Goal: Transaction & Acquisition: Purchase product/service

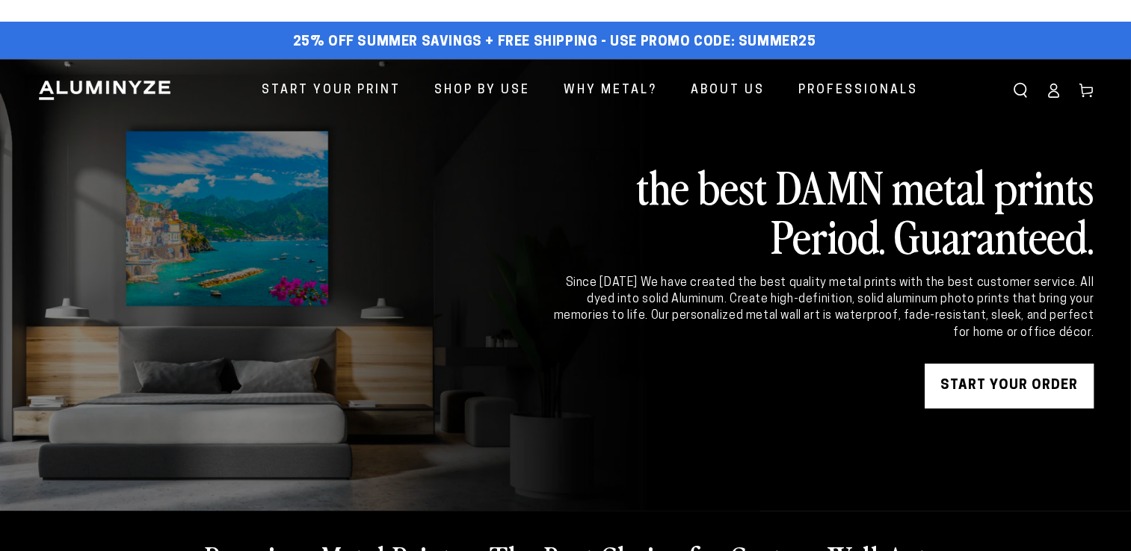
click at [1004, 388] on link "START YOUR Order" at bounding box center [1008, 386] width 169 height 45
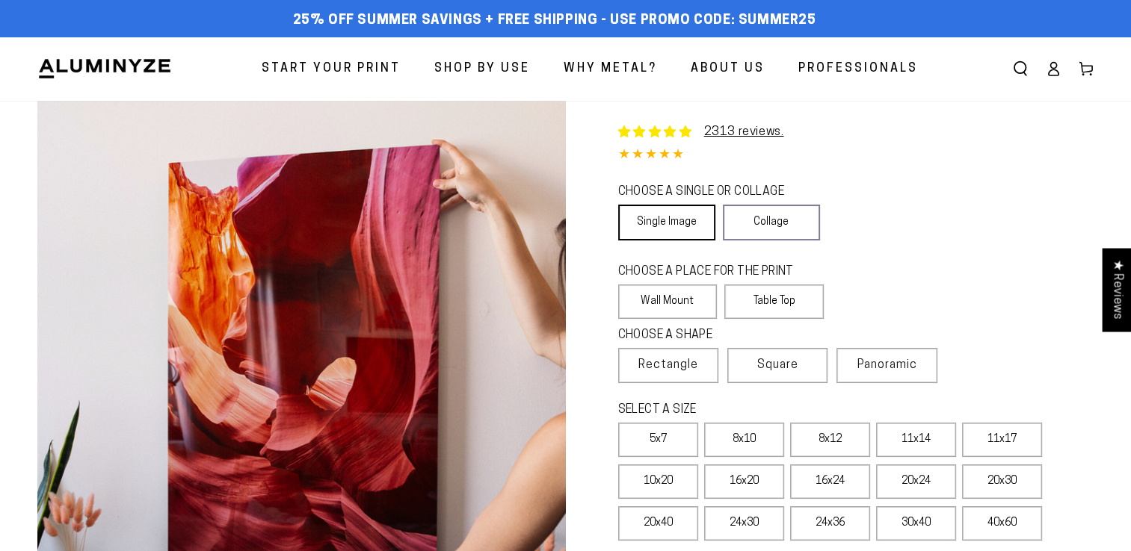
select select "**********"
click at [671, 225] on link "Single Image" at bounding box center [666, 223] width 97 height 36
click at [652, 214] on link "Single Image" at bounding box center [666, 223] width 97 height 36
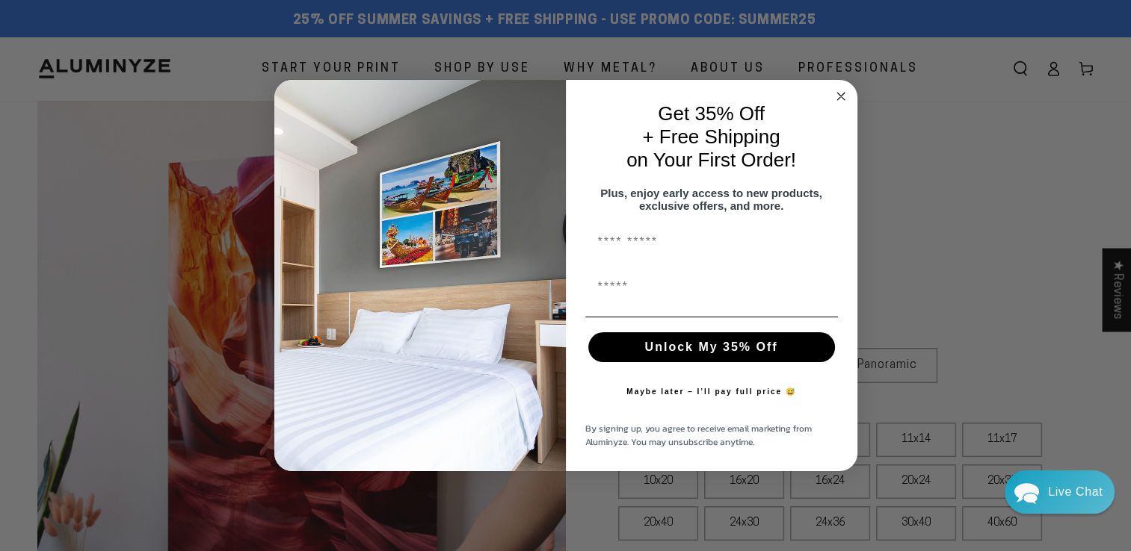
click at [675, 304] on div "Get 35% Off + Free Shipping on Your First Order! Plus, enjoy early access to ne…" at bounding box center [704, 276] width 276 height 362
click at [835, 92] on circle "Close dialog" at bounding box center [840, 96] width 17 height 17
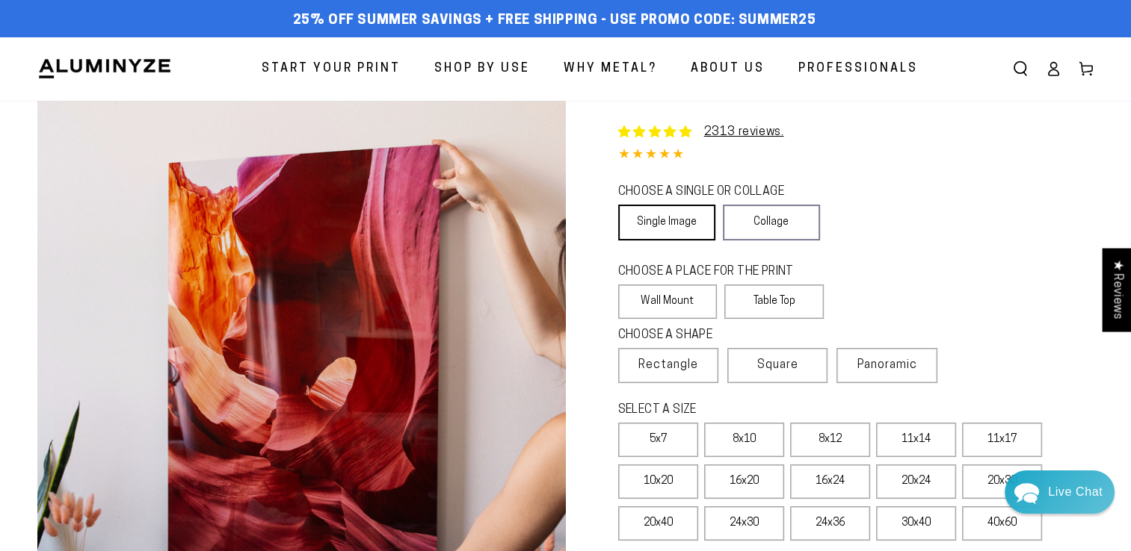
click at [678, 211] on link "Single Image" at bounding box center [666, 223] width 97 height 36
click at [753, 480] on label "16x20" at bounding box center [744, 482] width 80 height 34
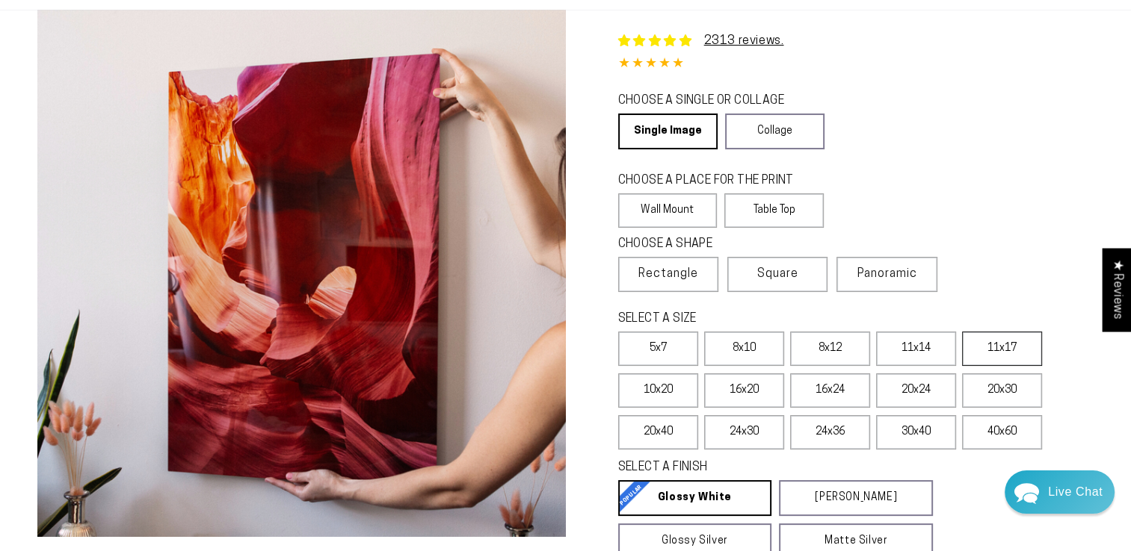
scroll to position [149, 0]
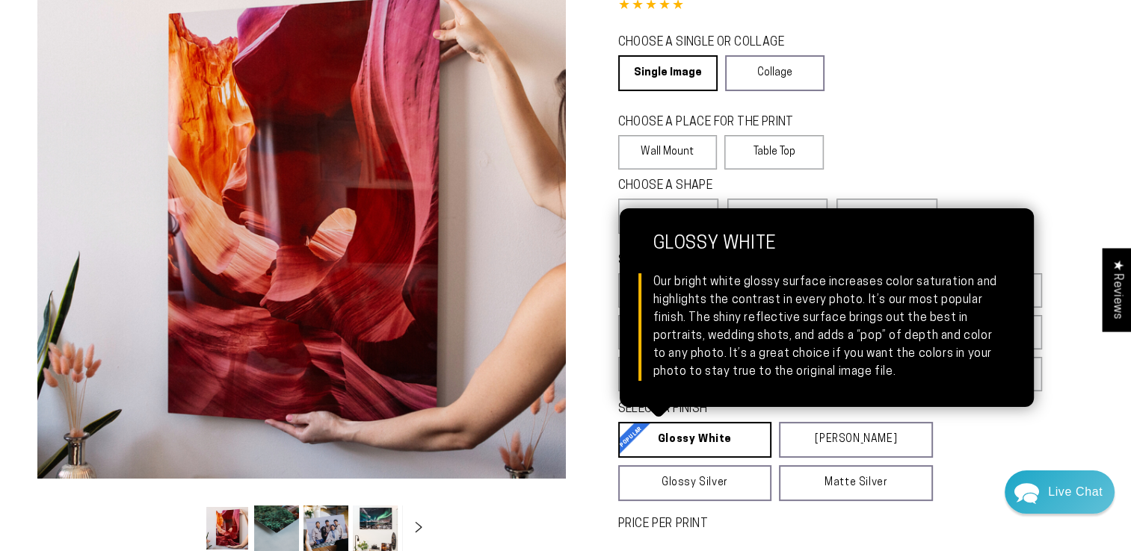
click at [732, 440] on link "Glossy White Glossy White Our bright white glossy surface increases color satur…" at bounding box center [695, 440] width 154 height 36
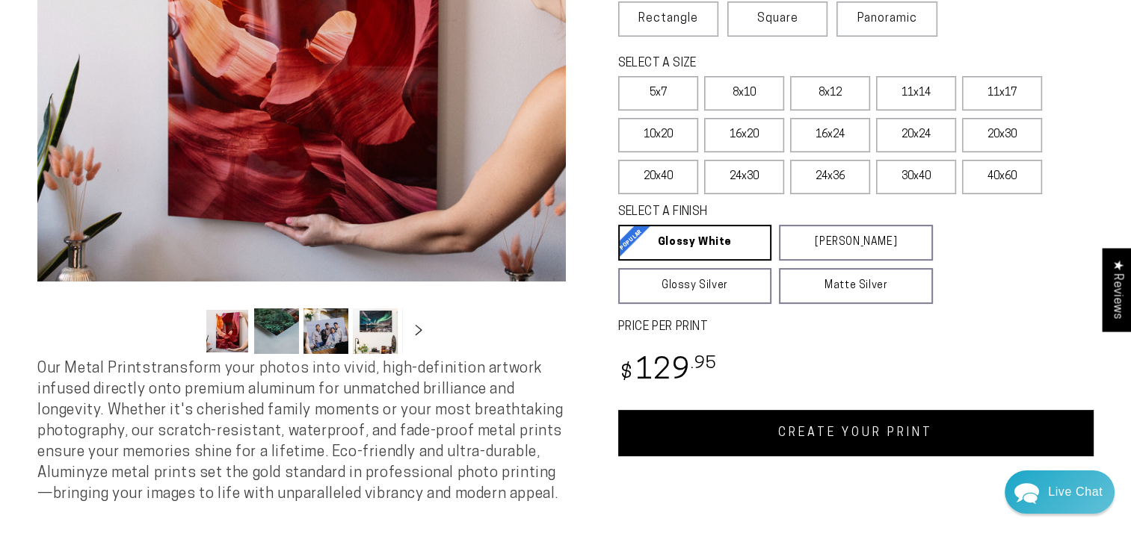
scroll to position [374, 0]
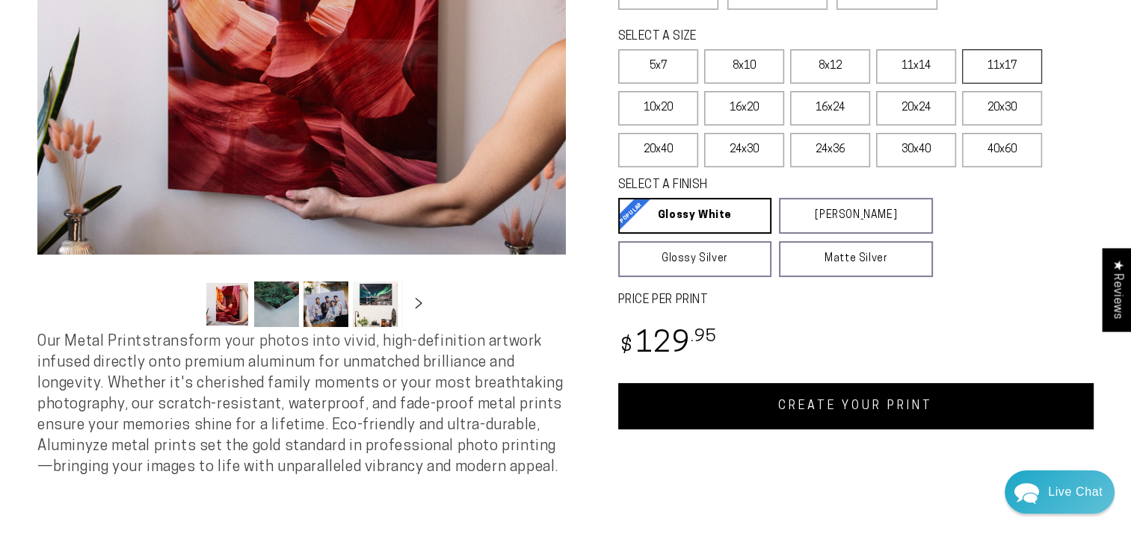
click at [995, 69] on label "11x17" at bounding box center [1002, 66] width 80 height 34
click at [749, 106] on label "16x20" at bounding box center [744, 108] width 80 height 34
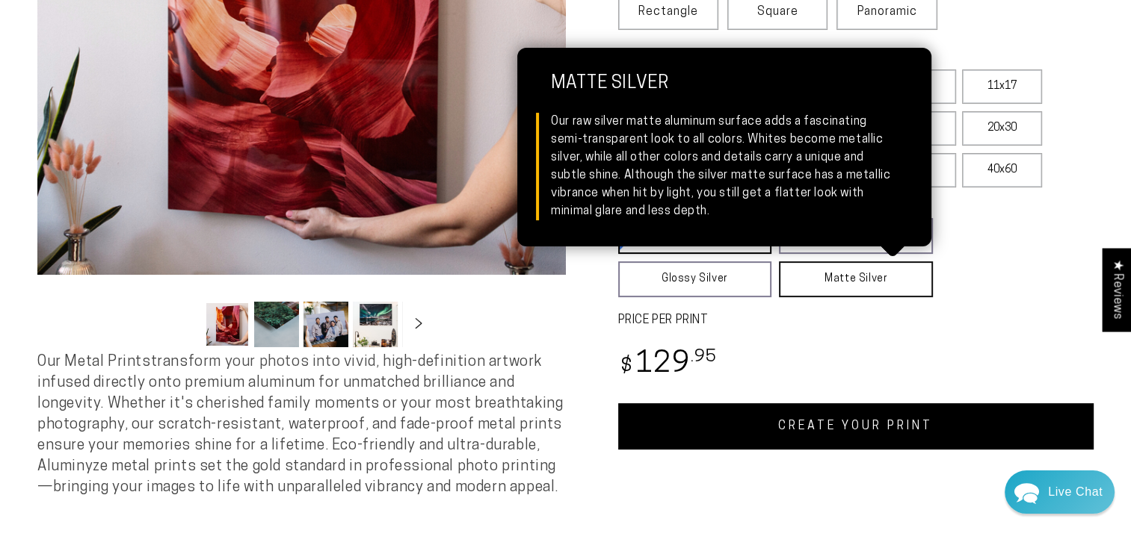
scroll to position [448, 0]
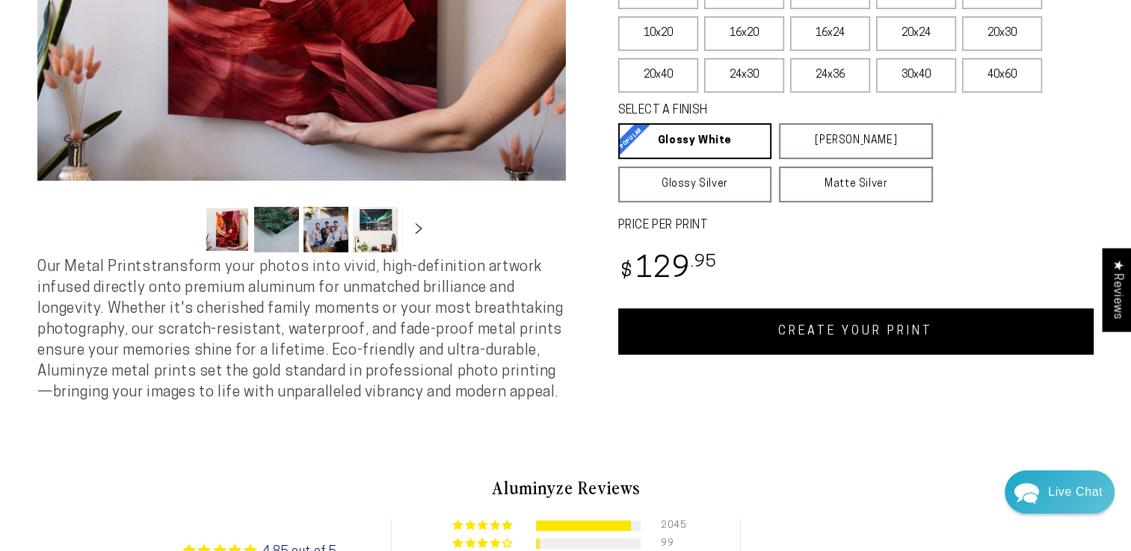
click at [852, 333] on link "CREATE YOUR PRINT" at bounding box center [856, 332] width 476 height 46
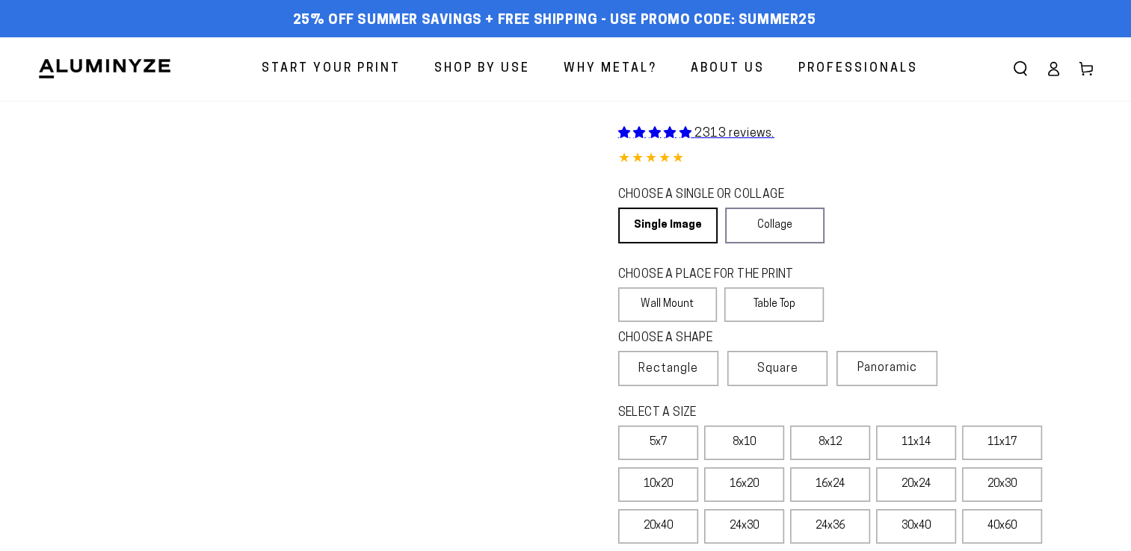
scroll to position [448, 0]
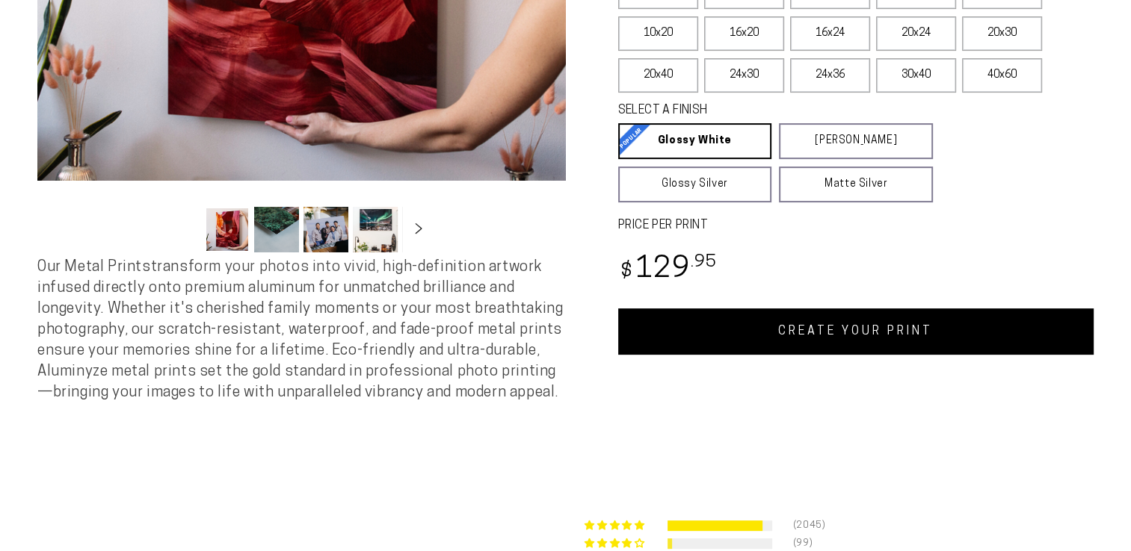
select select "**********"
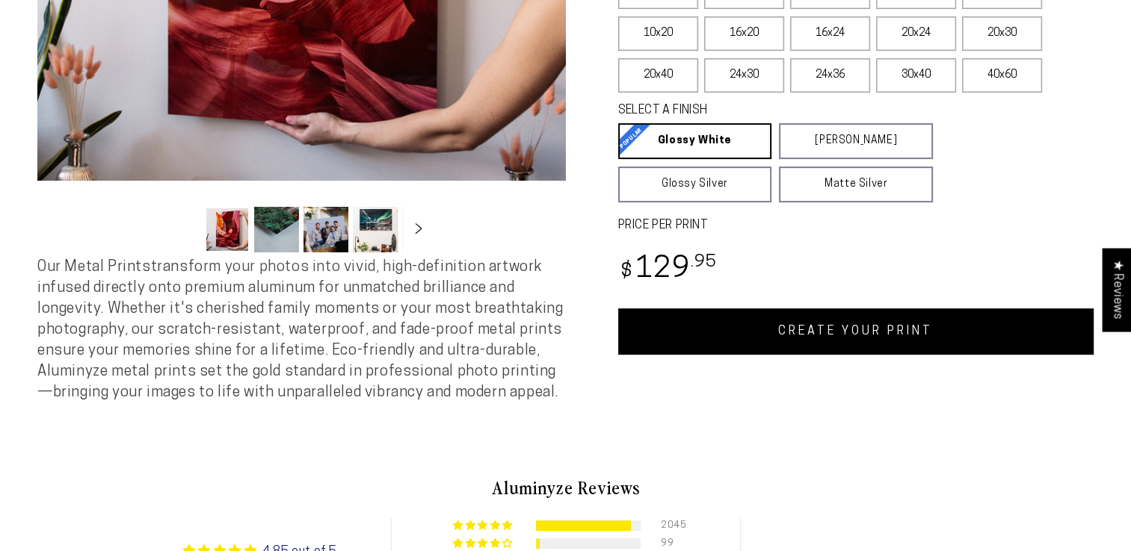
scroll to position [0, 0]
click at [841, 40] on label "16x24" at bounding box center [830, 33] width 80 height 34
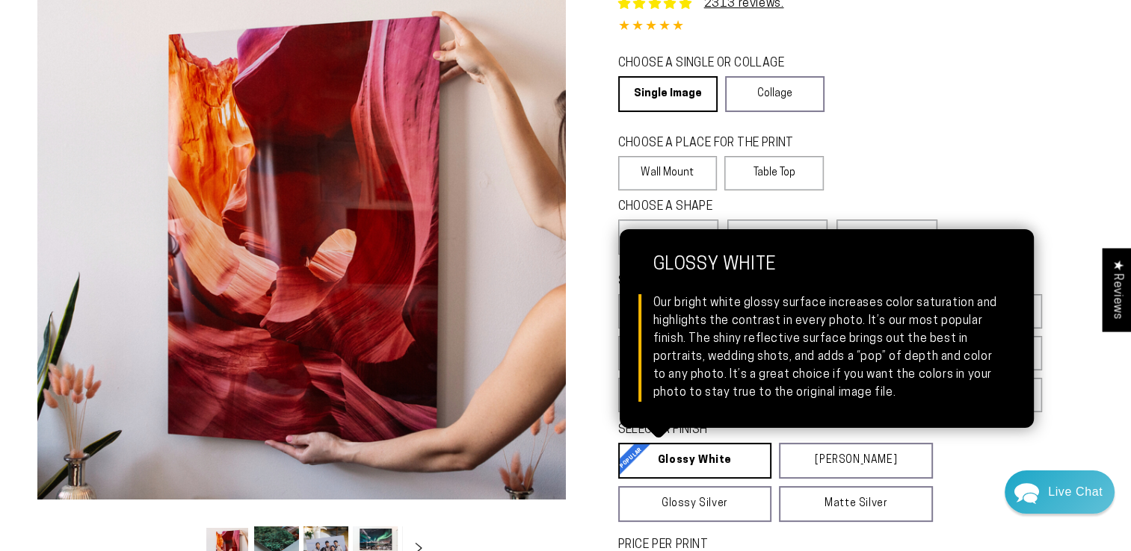
click at [708, 462] on link "Glossy White Glossy White Our bright white glossy surface increases color satur…" at bounding box center [695, 461] width 154 height 36
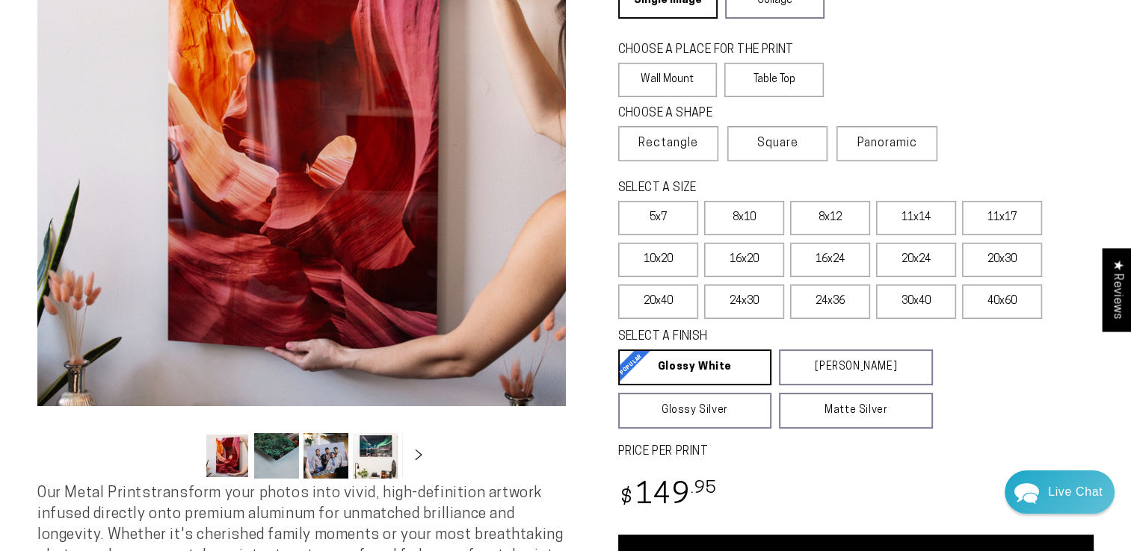
scroll to position [353, 0]
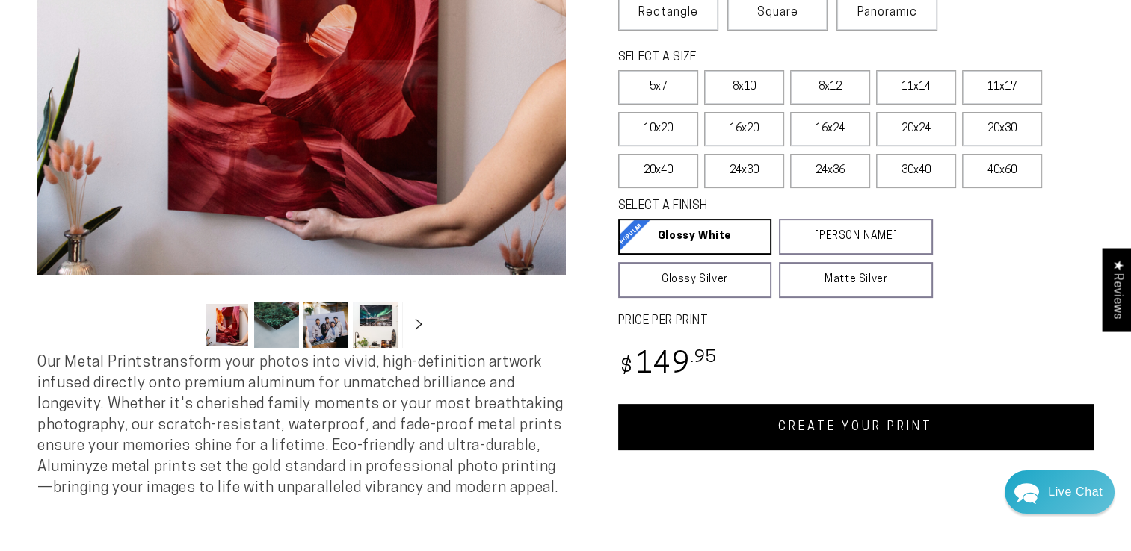
click at [752, 431] on link "CREATE YOUR PRINT" at bounding box center [856, 427] width 476 height 46
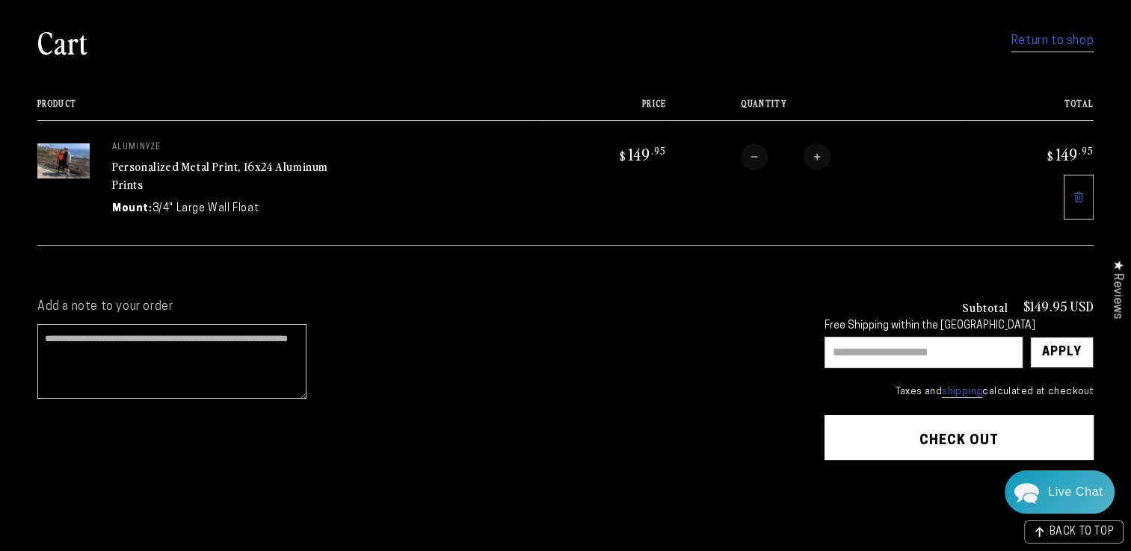
scroll to position [149, 0]
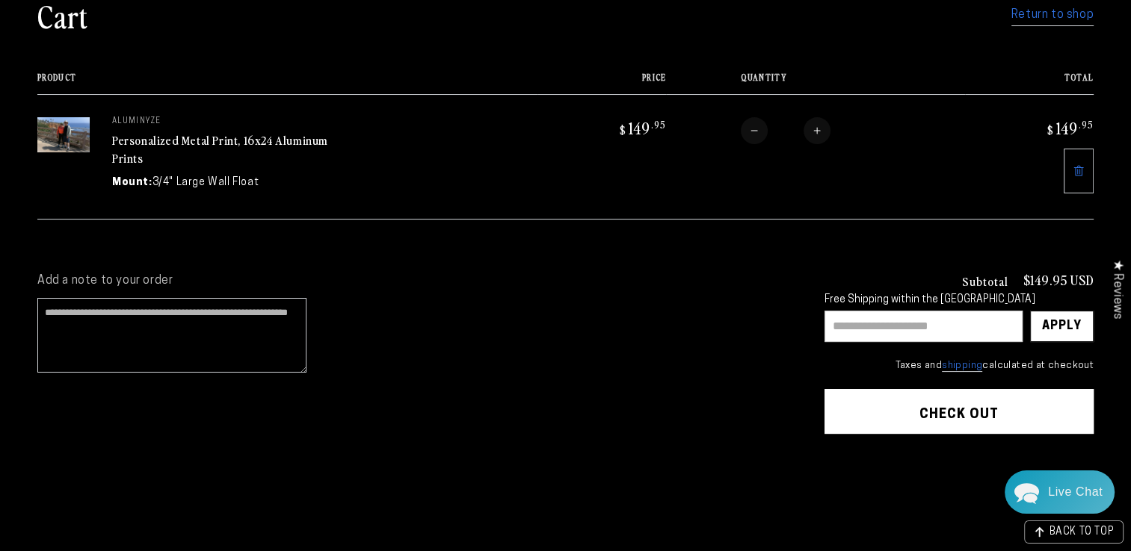
click at [896, 319] on input "text" at bounding box center [923, 326] width 198 height 31
type input "**********"
click at [1081, 333] on div "Apply" at bounding box center [1062, 326] width 64 height 31
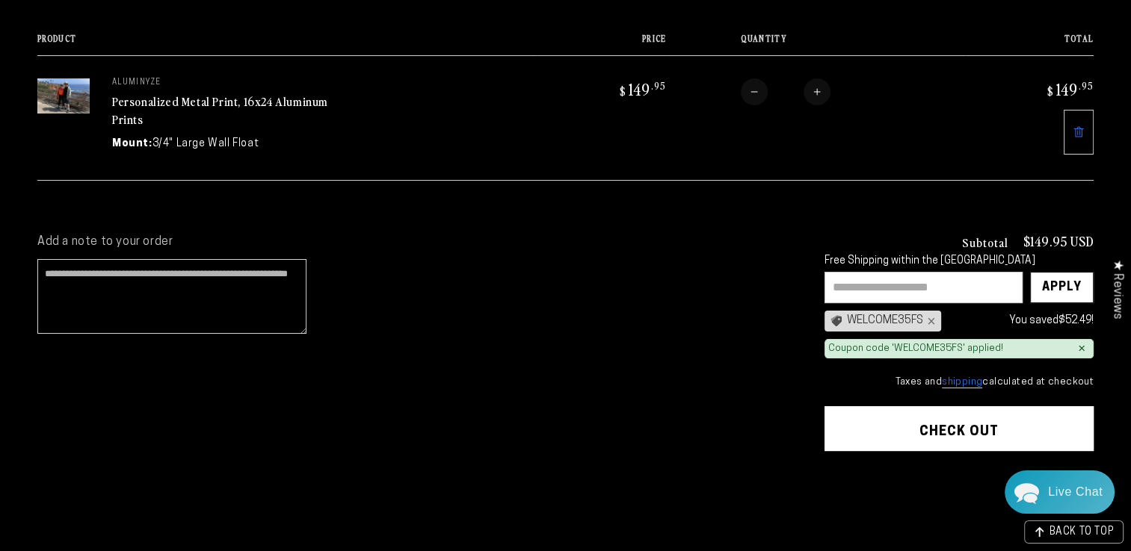
scroll to position [224, 0]
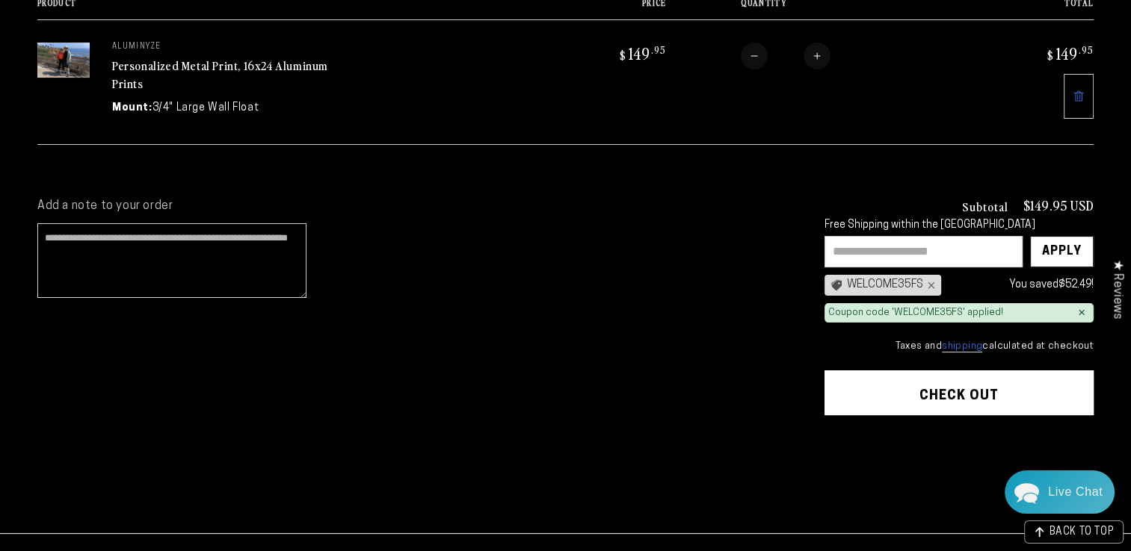
click at [972, 393] on button "Check out" at bounding box center [958, 393] width 269 height 45
